Goal: Information Seeking & Learning: Learn about a topic

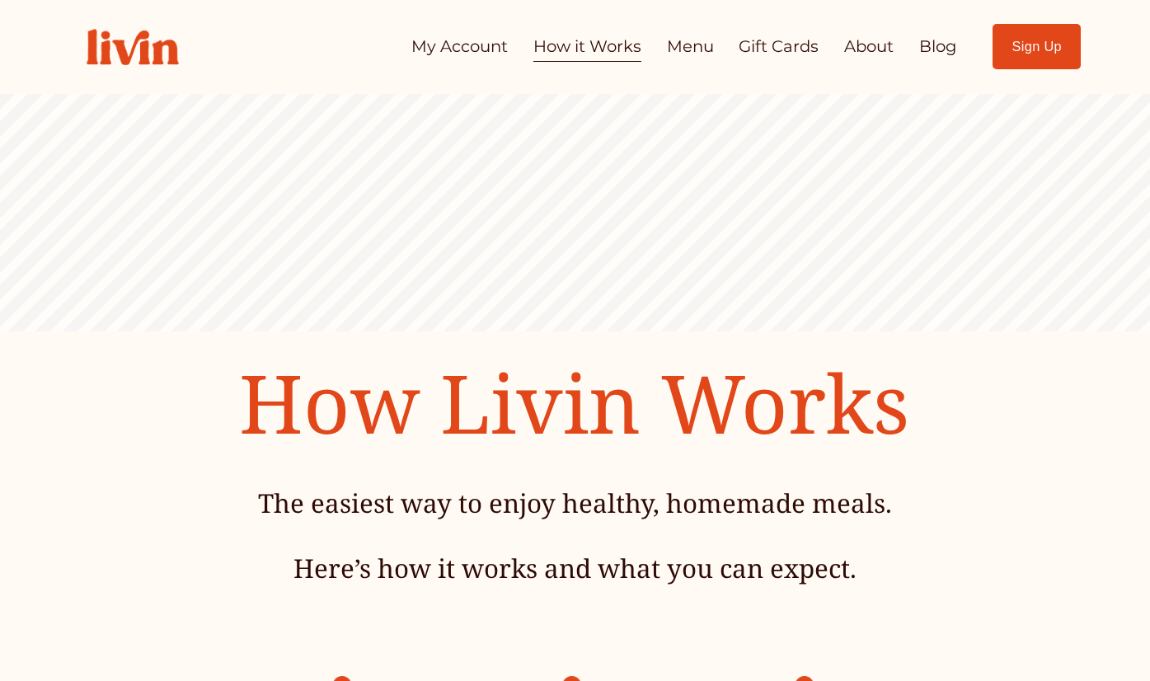
click at [152, 42] on img at bounding box center [132, 47] width 127 height 71
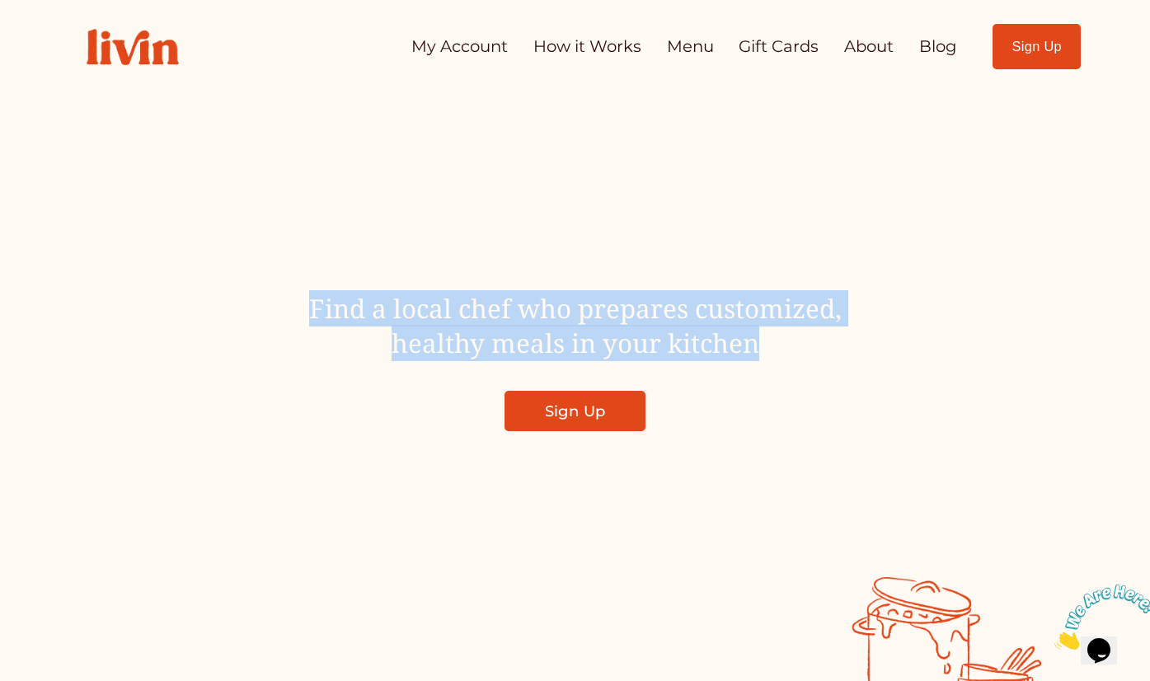
drag, startPoint x: 763, startPoint y: 349, endPoint x: 302, endPoint y: 316, distance: 462.7
click at [302, 316] on h4 "Find a local chef who prepares customized, healthy meals in your kitchen" at bounding box center [575, 326] width 728 height 70
copy span "Find a local chef who prepares customized, healthy meals in your kitchen"
